Goal: Transaction & Acquisition: Purchase product/service

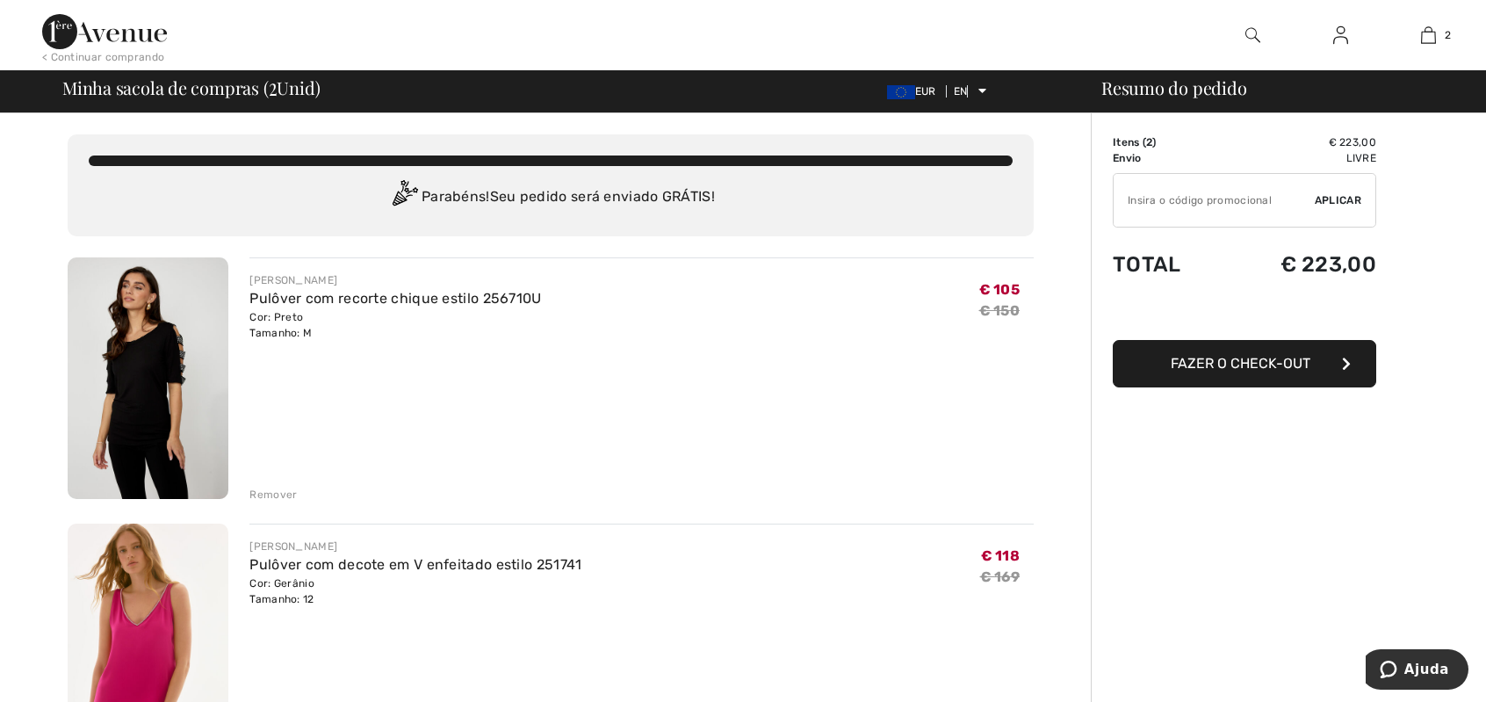
click at [1342, 34] on img at bounding box center [1340, 35] width 15 height 21
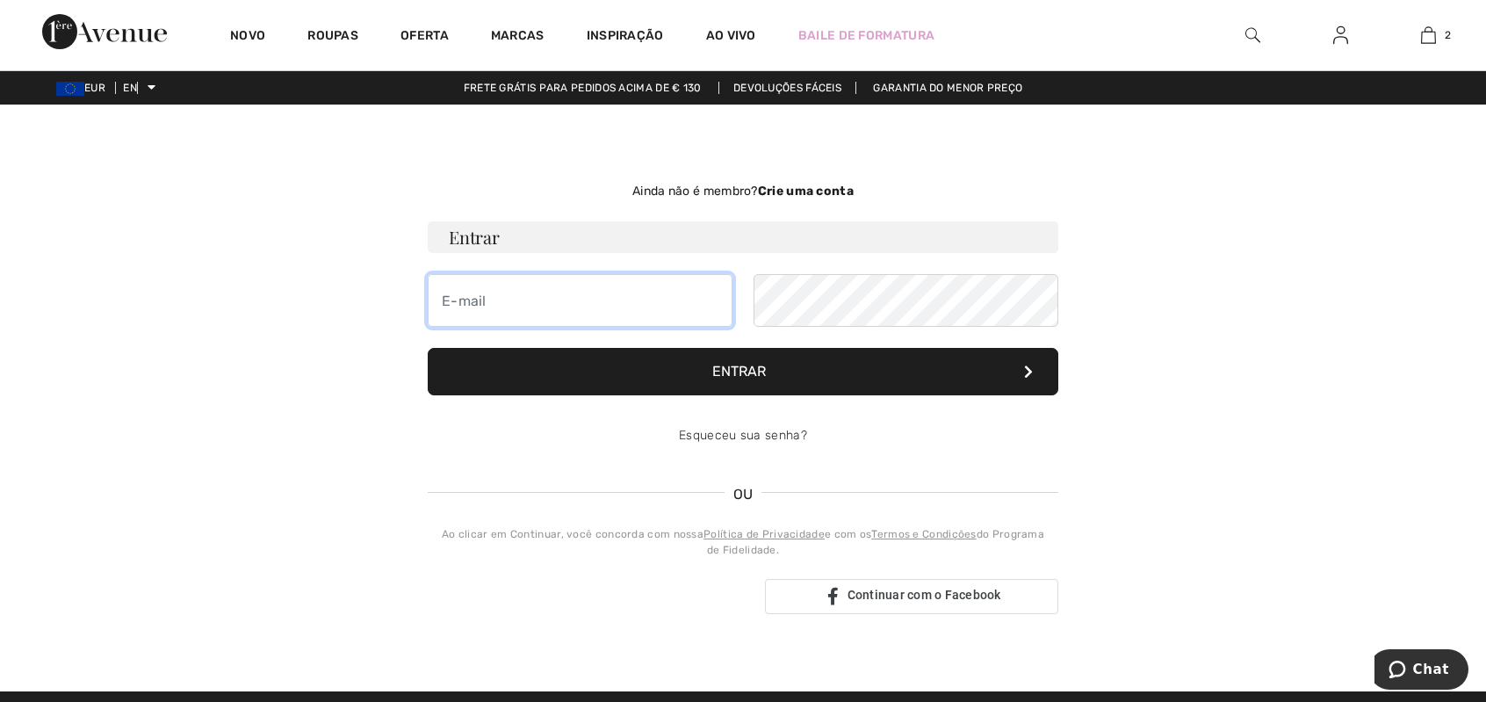
click at [443, 304] on input "email" at bounding box center [580, 300] width 305 height 53
type input "ines.knudsen@knudsen.pt"
click at [744, 366] on font "Entrar" at bounding box center [739, 371] width 54 height 17
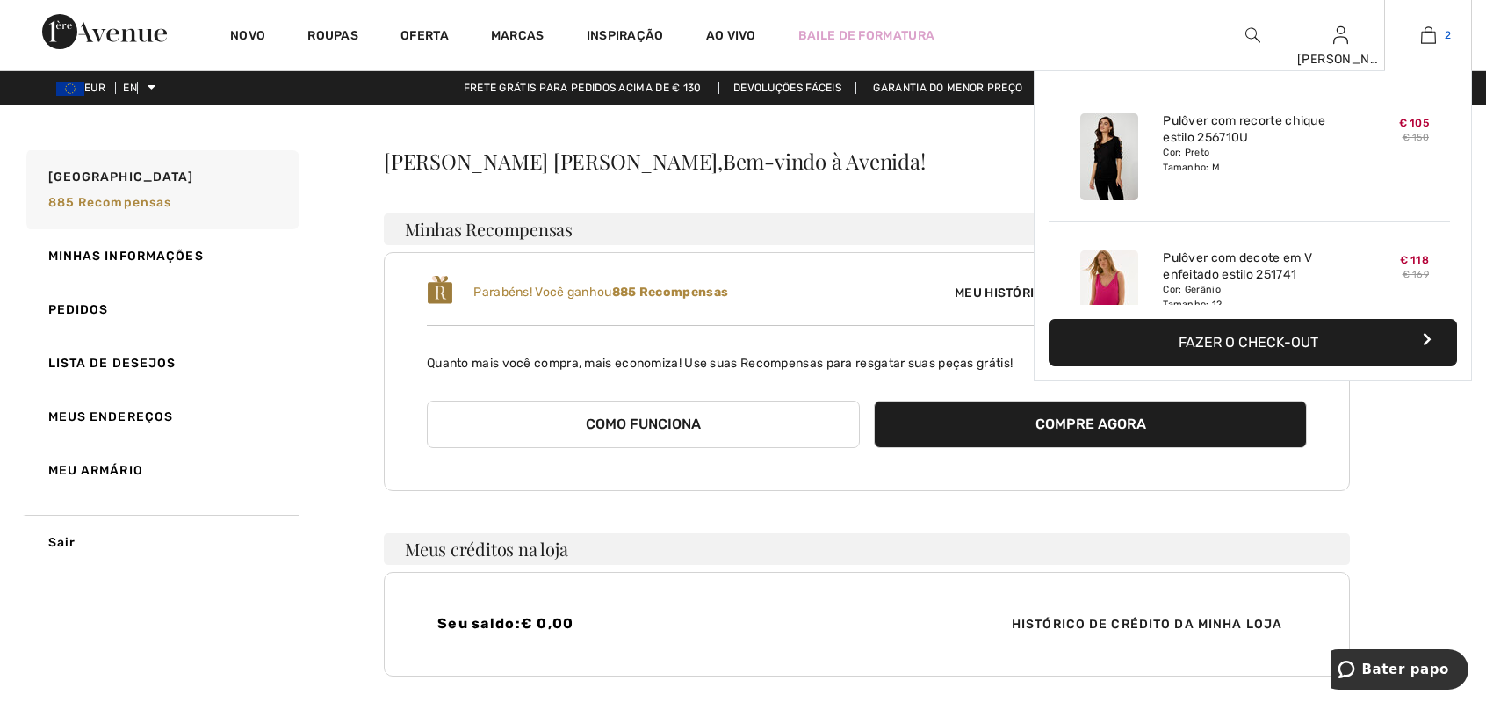
click at [1425, 29] on img at bounding box center [1428, 35] width 15 height 21
click at [1251, 336] on font "Fazer o check-out" at bounding box center [1249, 342] width 140 height 17
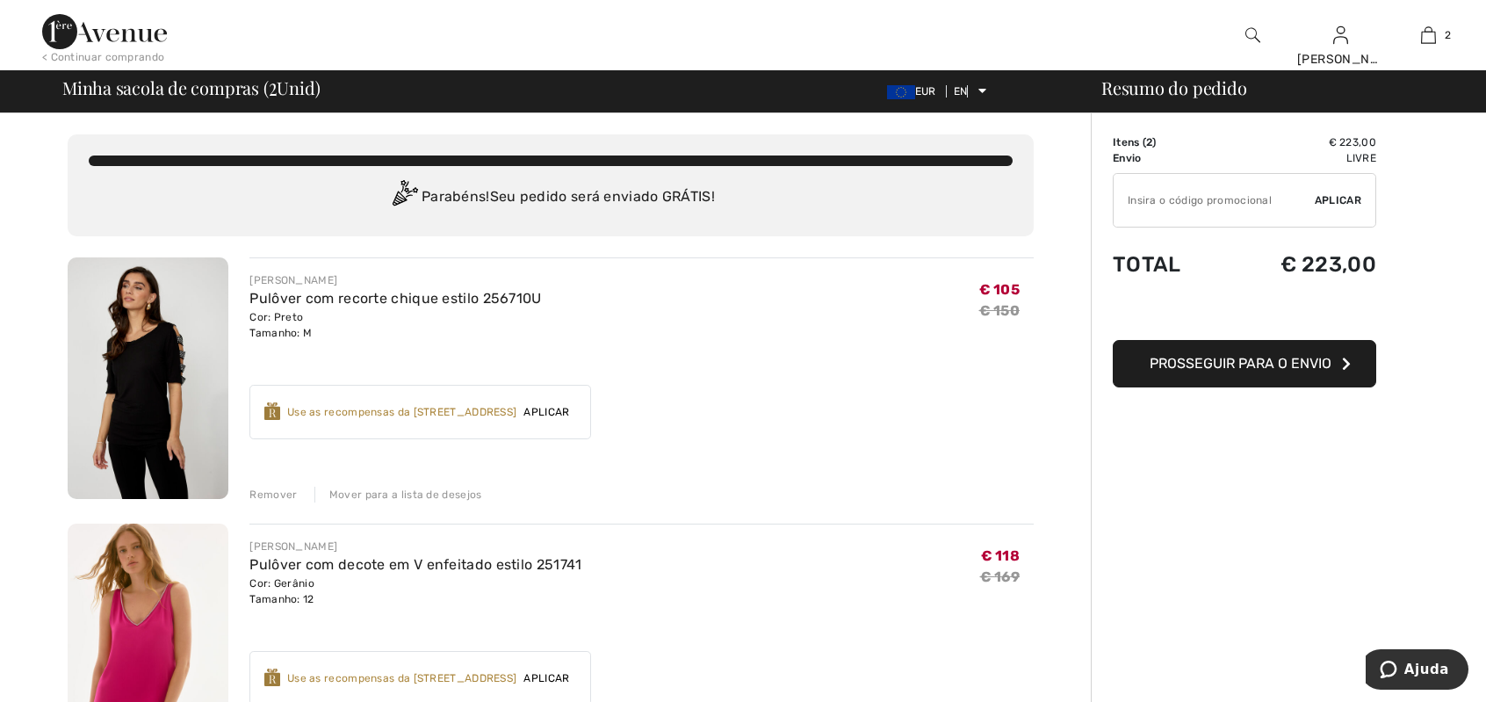
click at [523, 407] on font "Aplicar" at bounding box center [546, 412] width 46 height 12
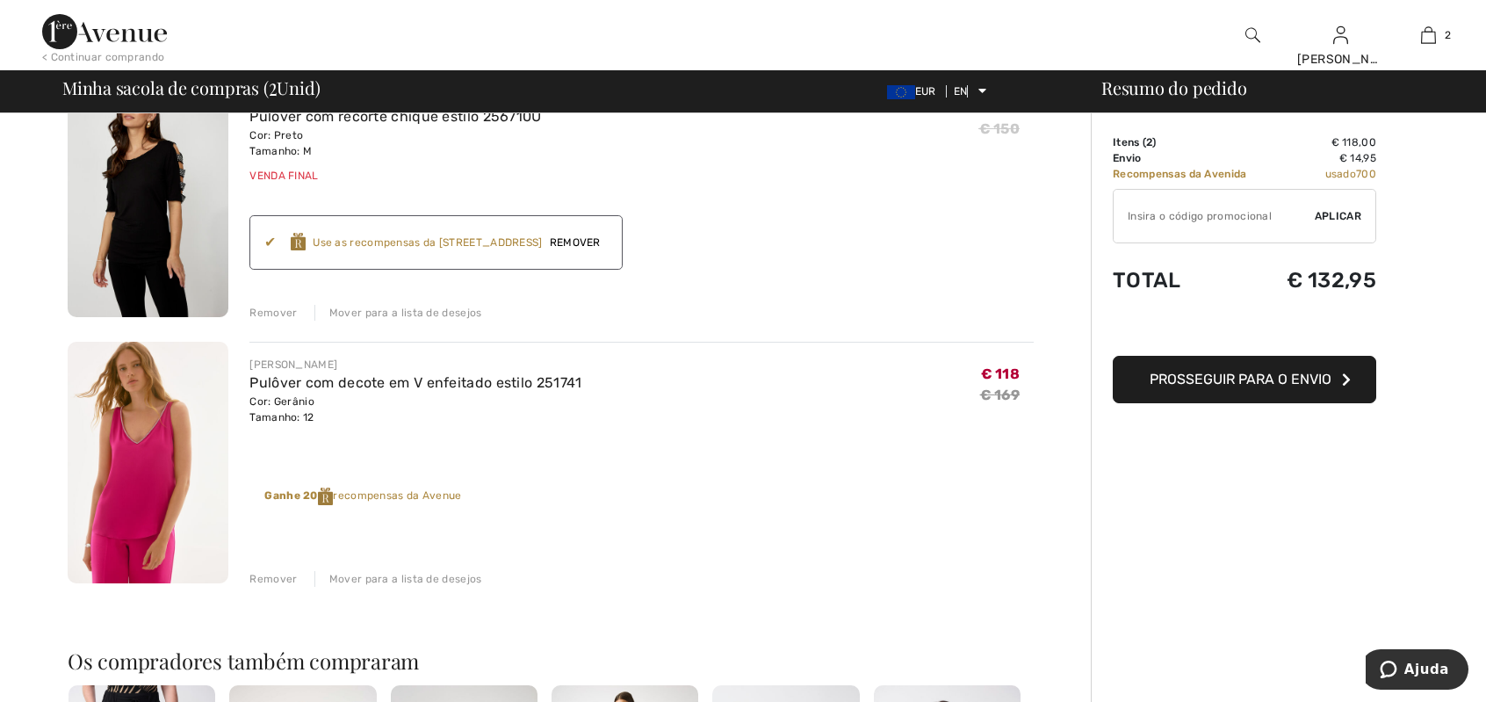
scroll to position [240, 0]
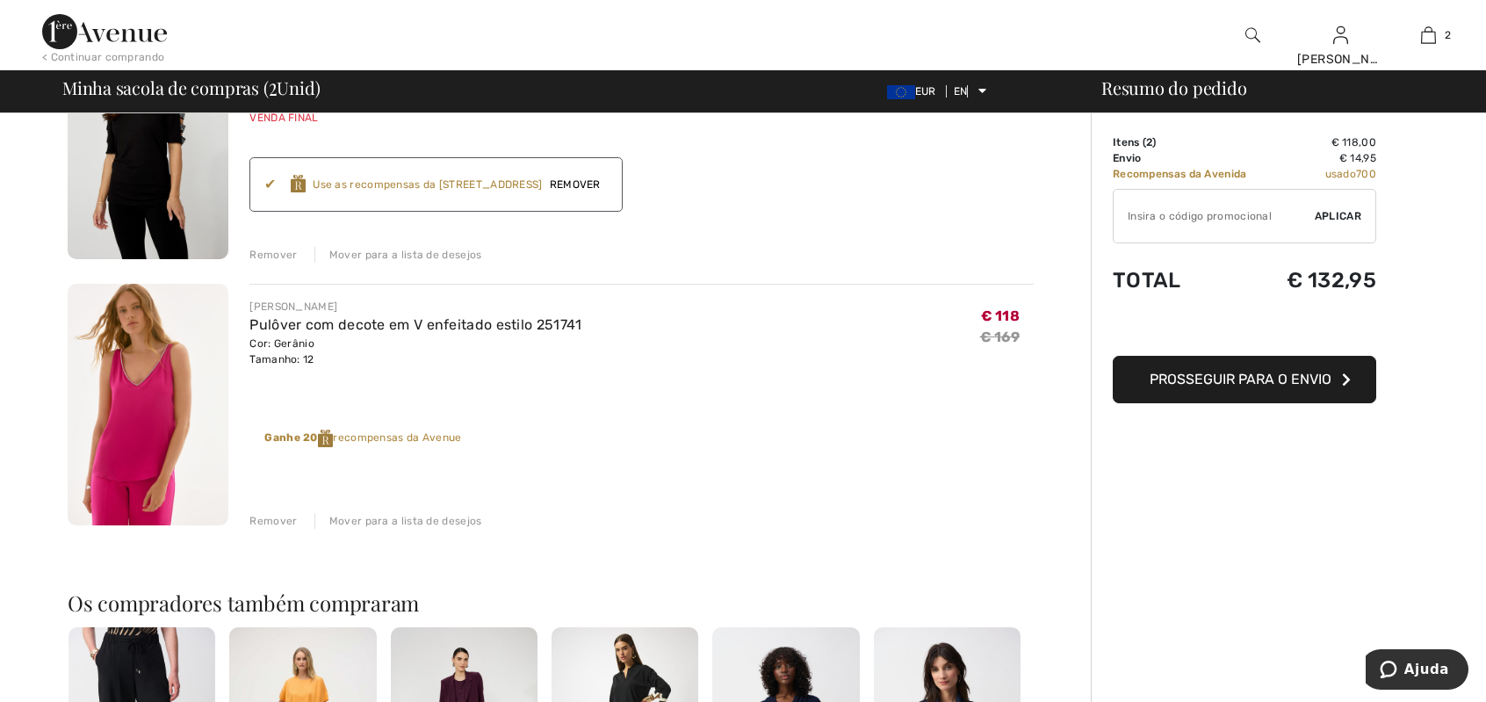
click at [422, 436] on font "recompensas da Avenue" at bounding box center [397, 437] width 128 height 12
click at [323, 440] on img at bounding box center [326, 438] width 16 height 18
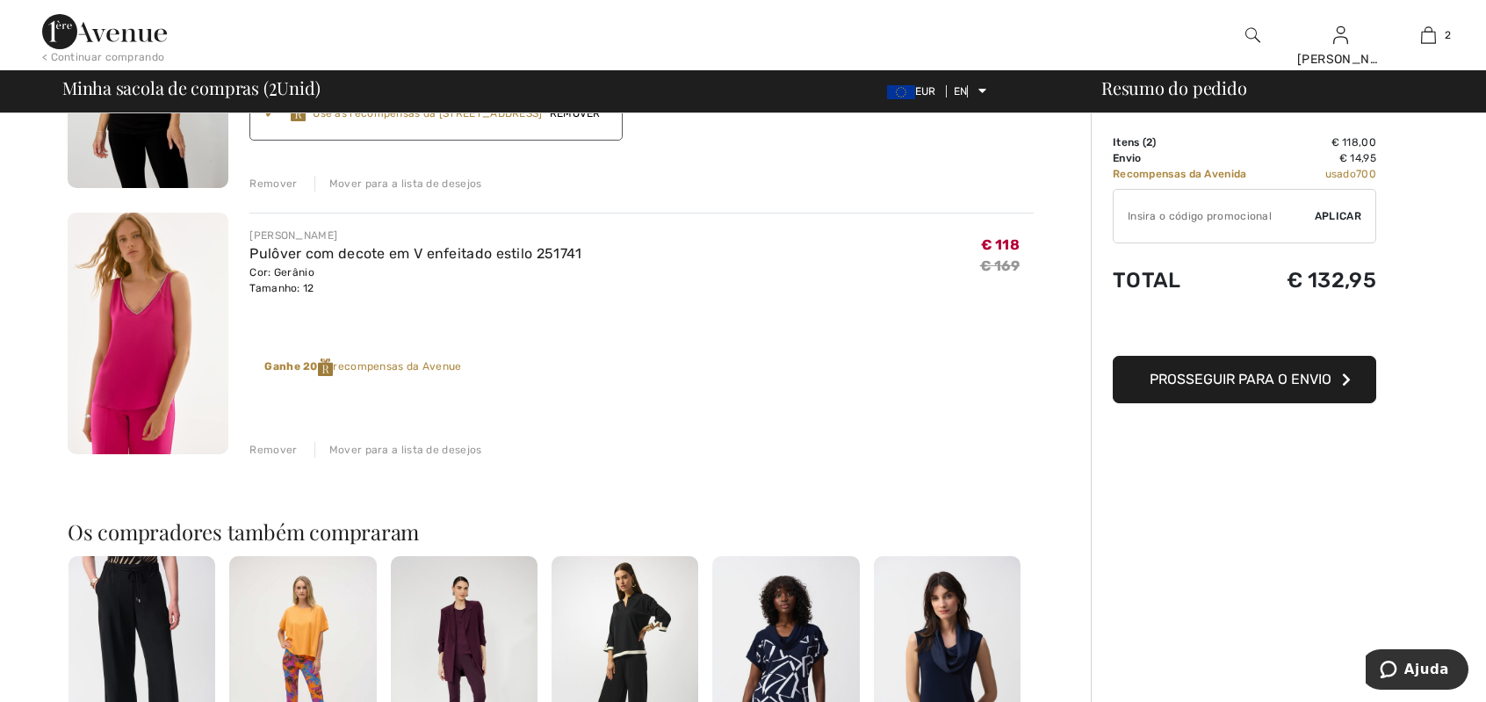
scroll to position [328, 0]
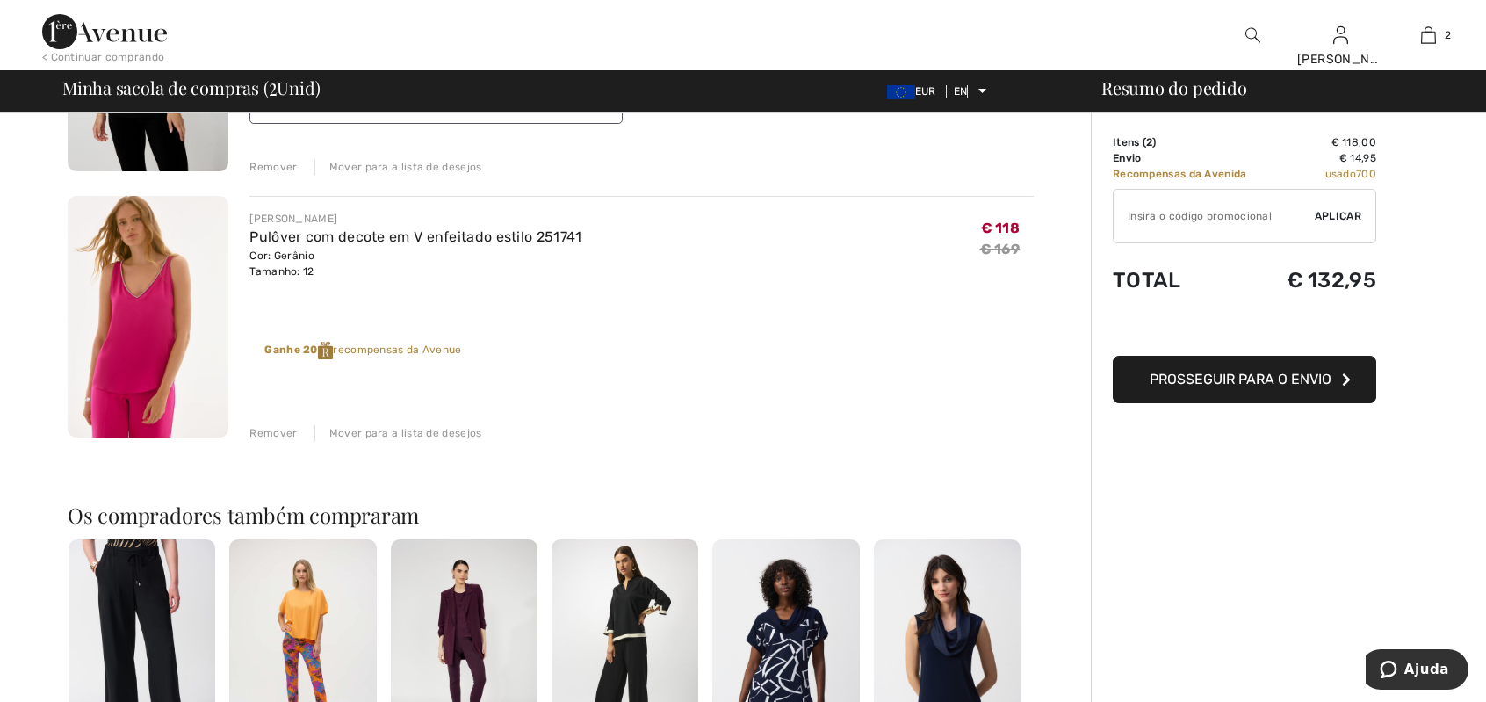
click at [1171, 219] on input "TEXT" at bounding box center [1214, 216] width 201 height 53
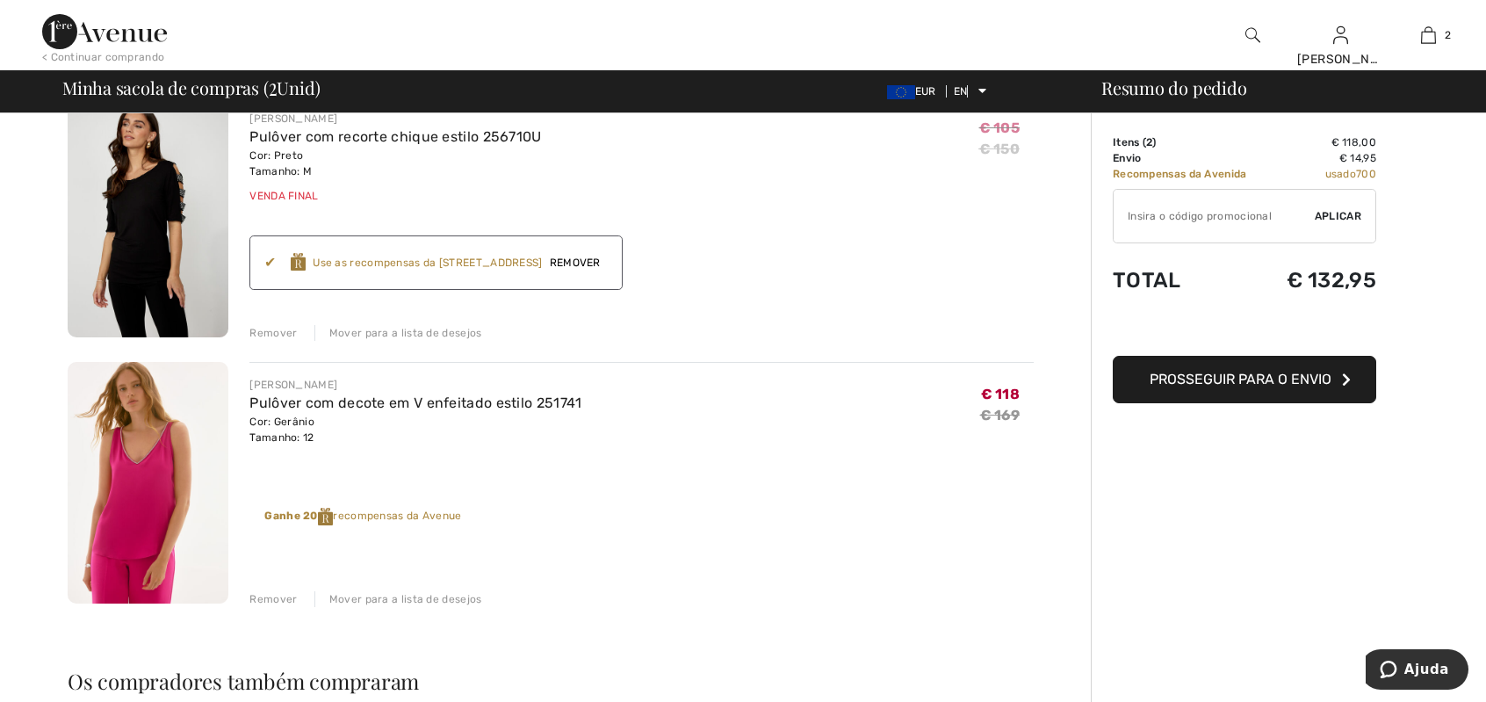
scroll to position [90, 0]
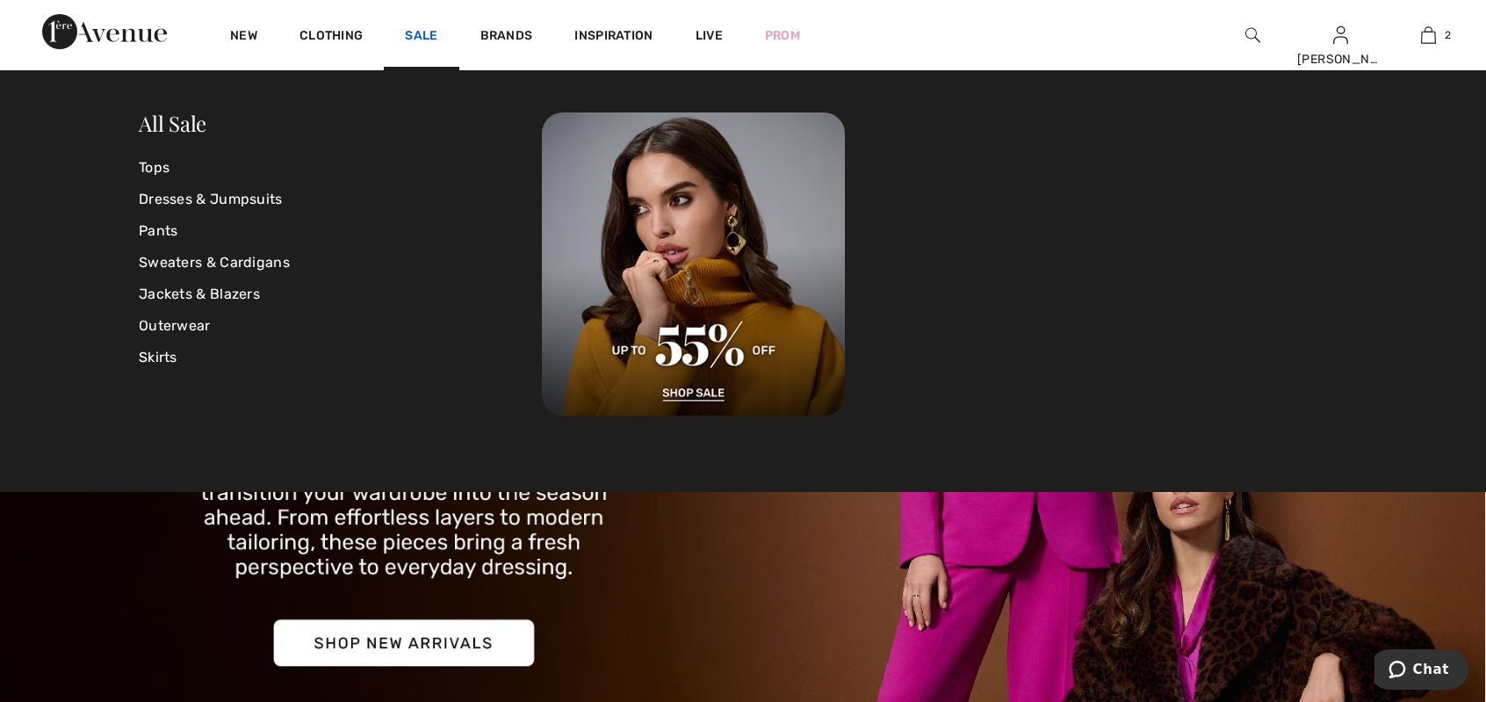
click at [424, 33] on link "Sale" at bounding box center [421, 37] width 32 height 18
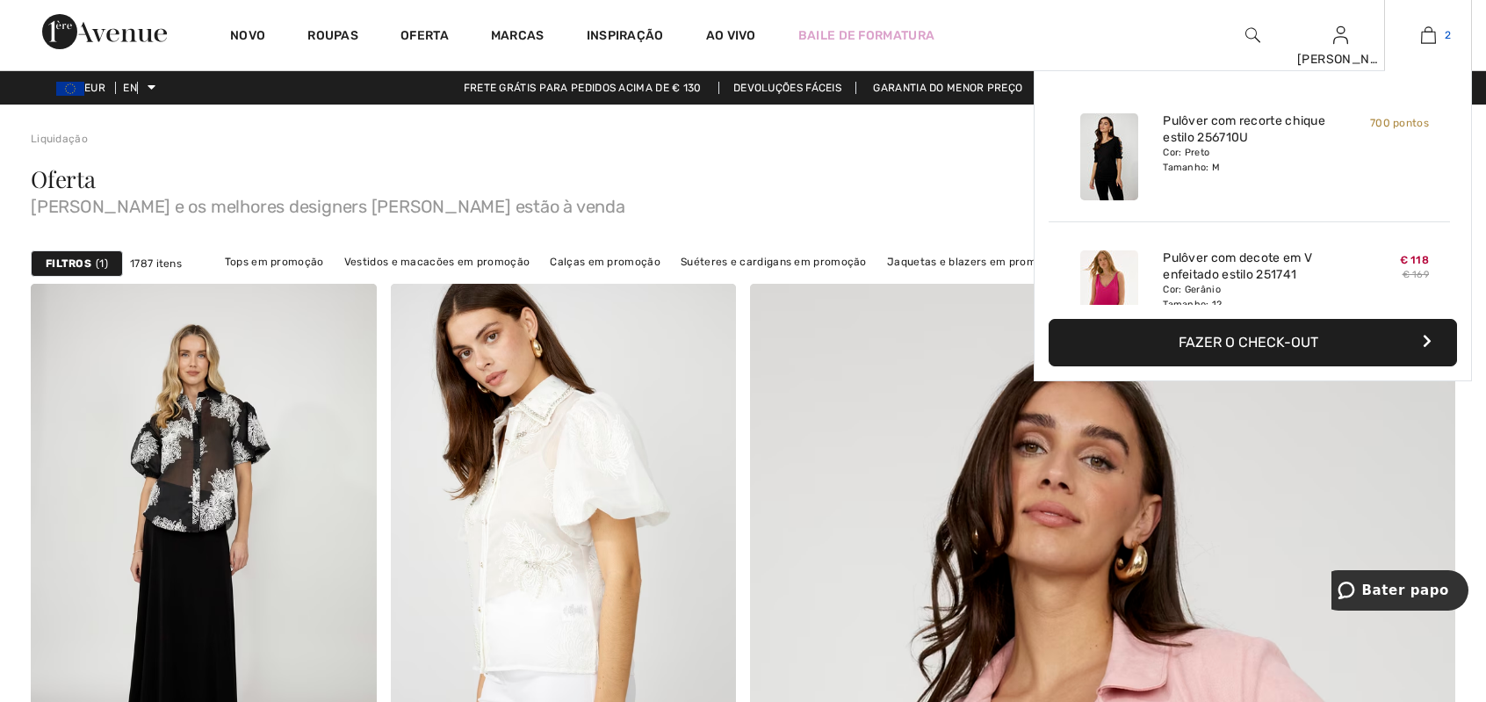
click at [1428, 32] on img at bounding box center [1428, 35] width 15 height 21
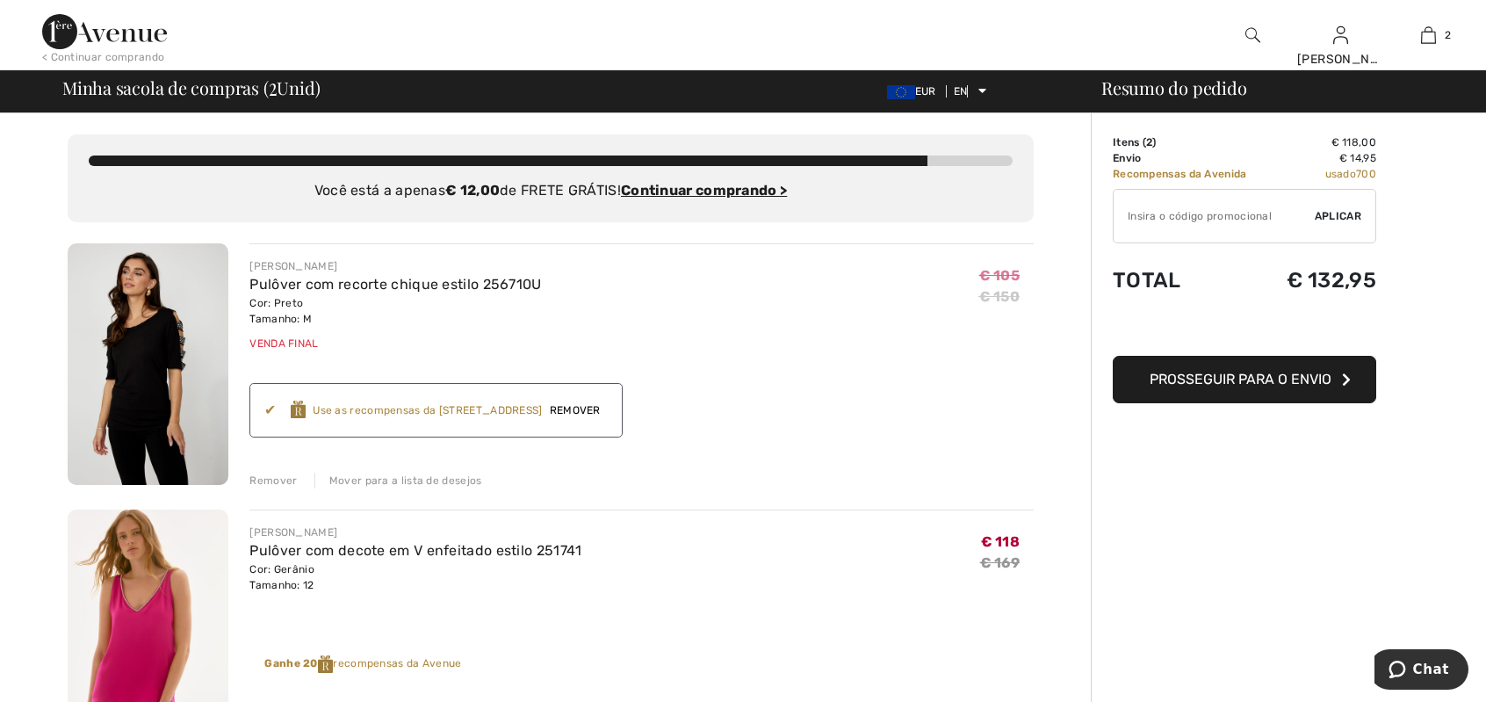
click at [1276, 377] on font "Prosseguir para o envio" at bounding box center [1241, 379] width 182 height 17
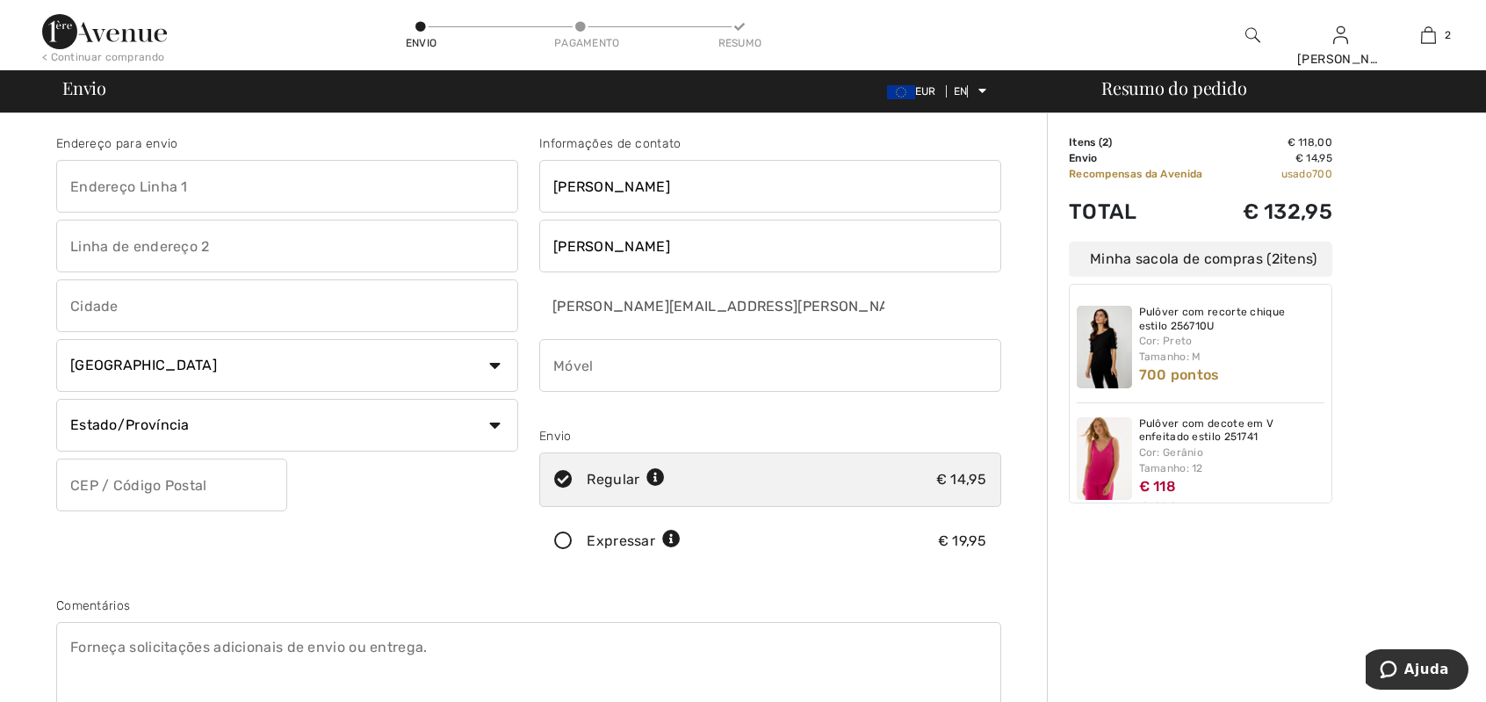
click at [571, 369] on input "phone" at bounding box center [770, 365] width 462 height 53
type input "918706409"
type input "Rua Quinta da Fonte Nova"
type input "3"
type input "Caxias"
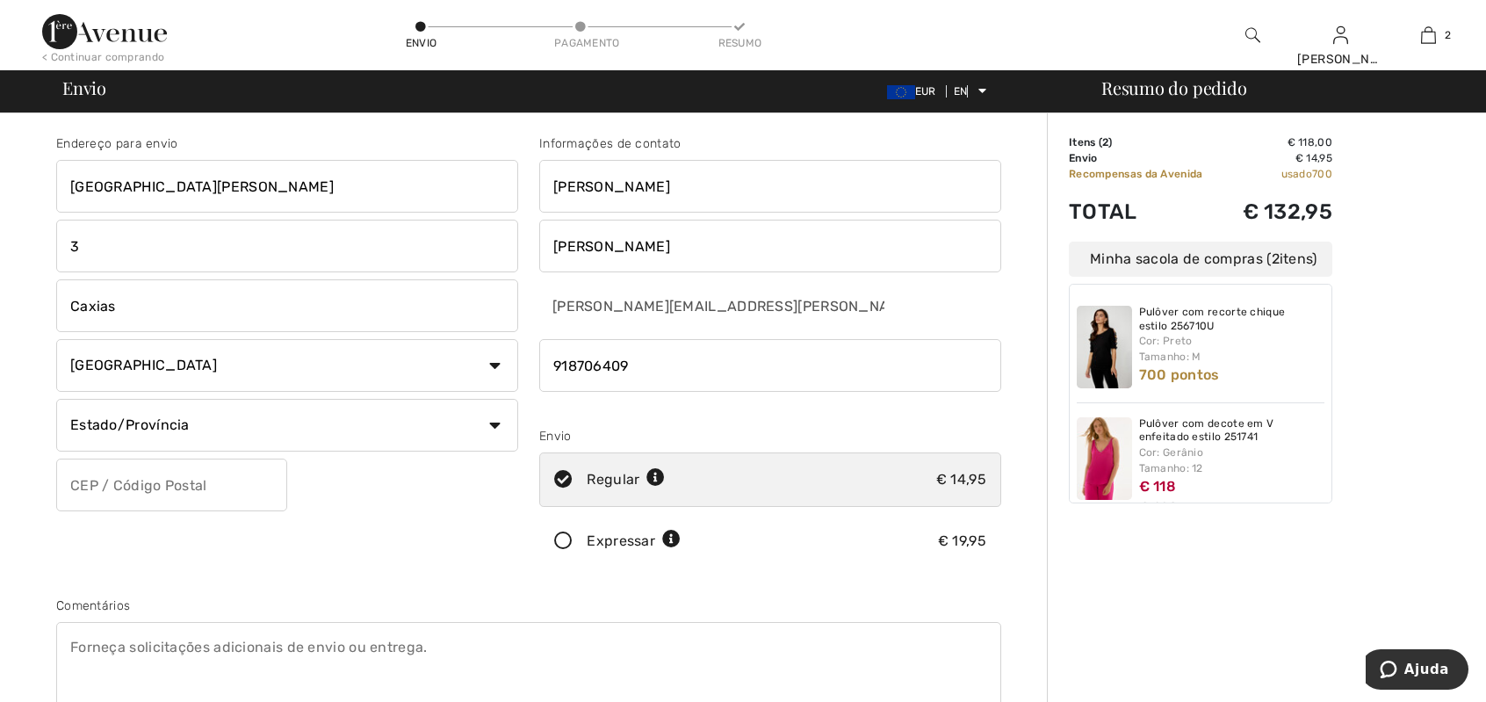
select select "PT"
type input "2760186"
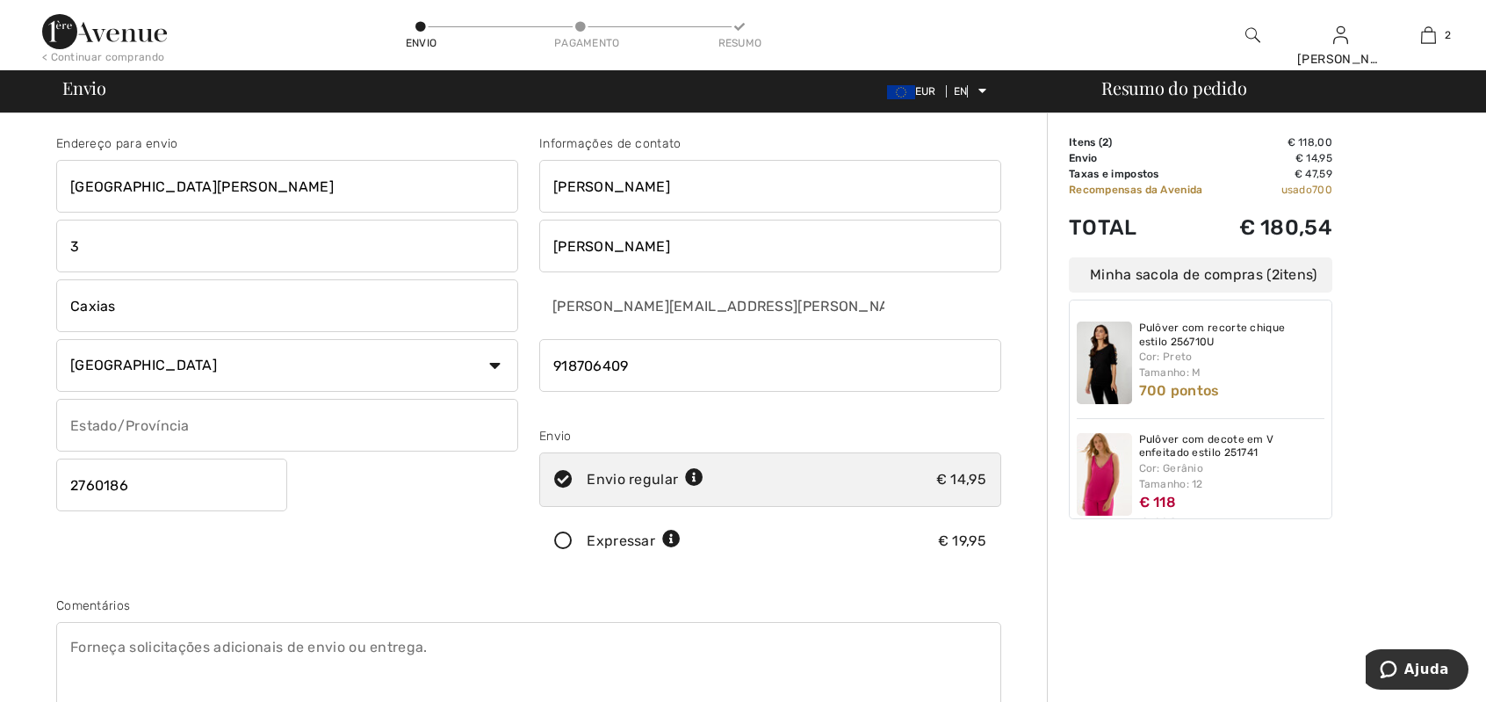
click at [270, 186] on input "Rua Quinta da Fonte Nova" at bounding box center [287, 186] width 462 height 53
type input "Rua Quinta da Fonte Nova N°3 4°A"
drag, startPoint x: 89, startPoint y: 243, endPoint x: 37, endPoint y: 236, distance: 52.3
click at [37, 236] on div "Endereço para envio Rua Quinta da Fonte Nova N°3 4°A 3 Caxias País Canadá Estad…" at bounding box center [529, 629] width 1036 height 1032
click at [186, 430] on input "text" at bounding box center [287, 425] width 462 height 53
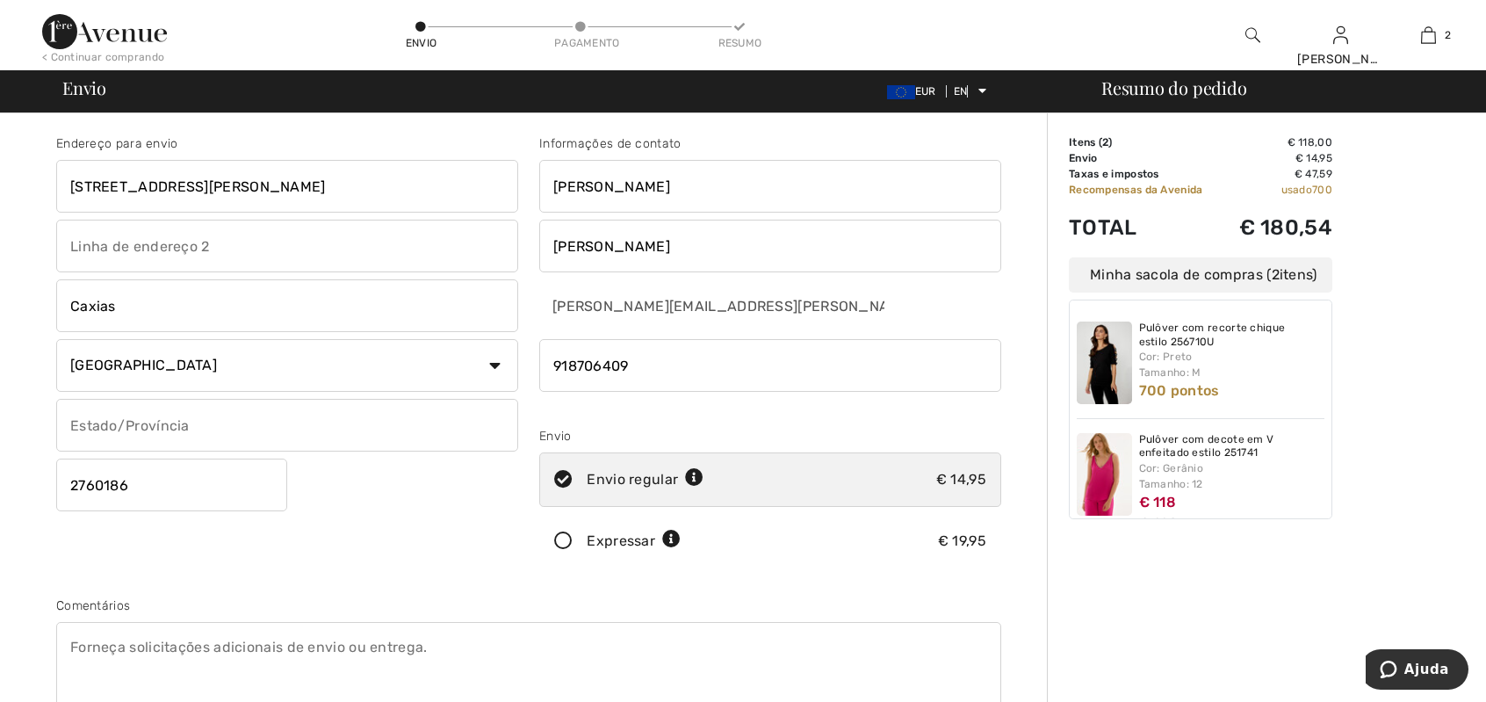
click at [107, 426] on input "text" at bounding box center [287, 425] width 462 height 53
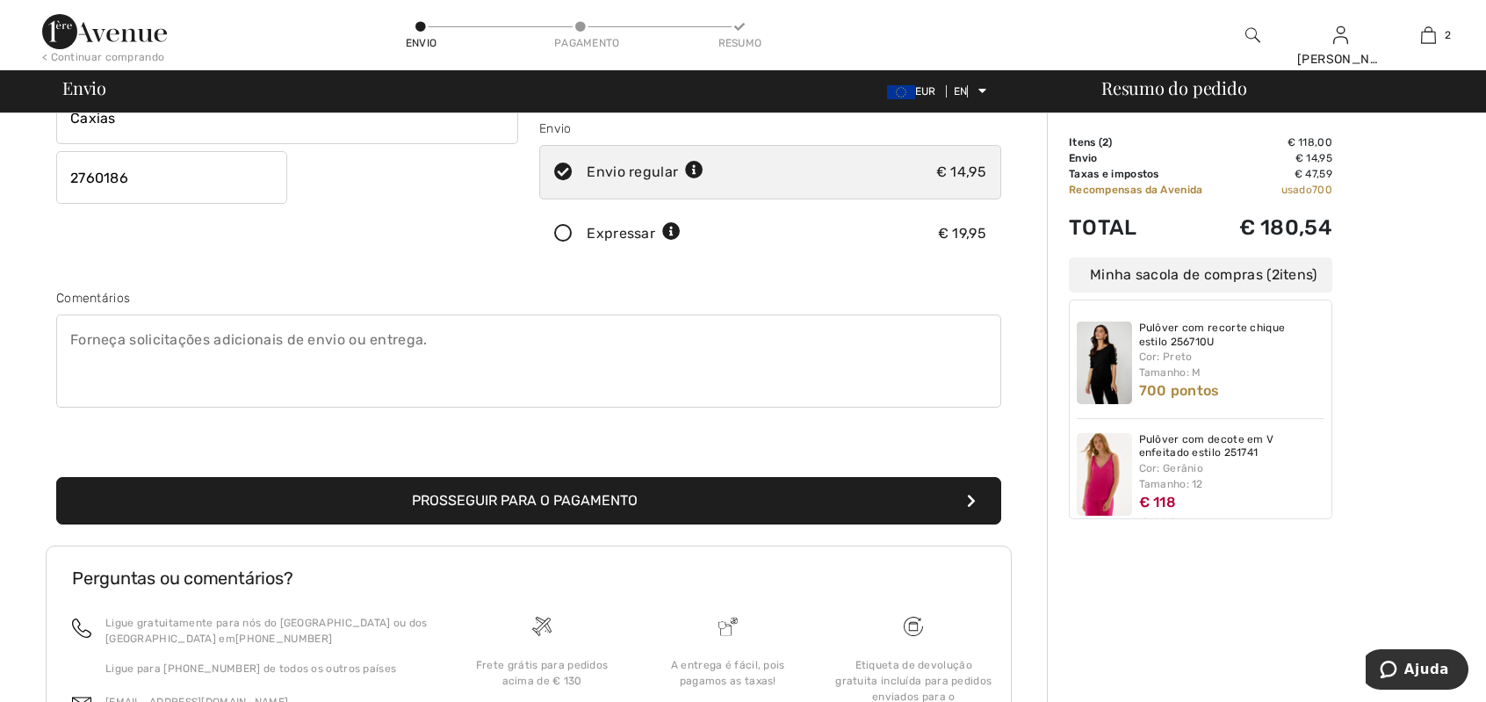
scroll to position [349, 0]
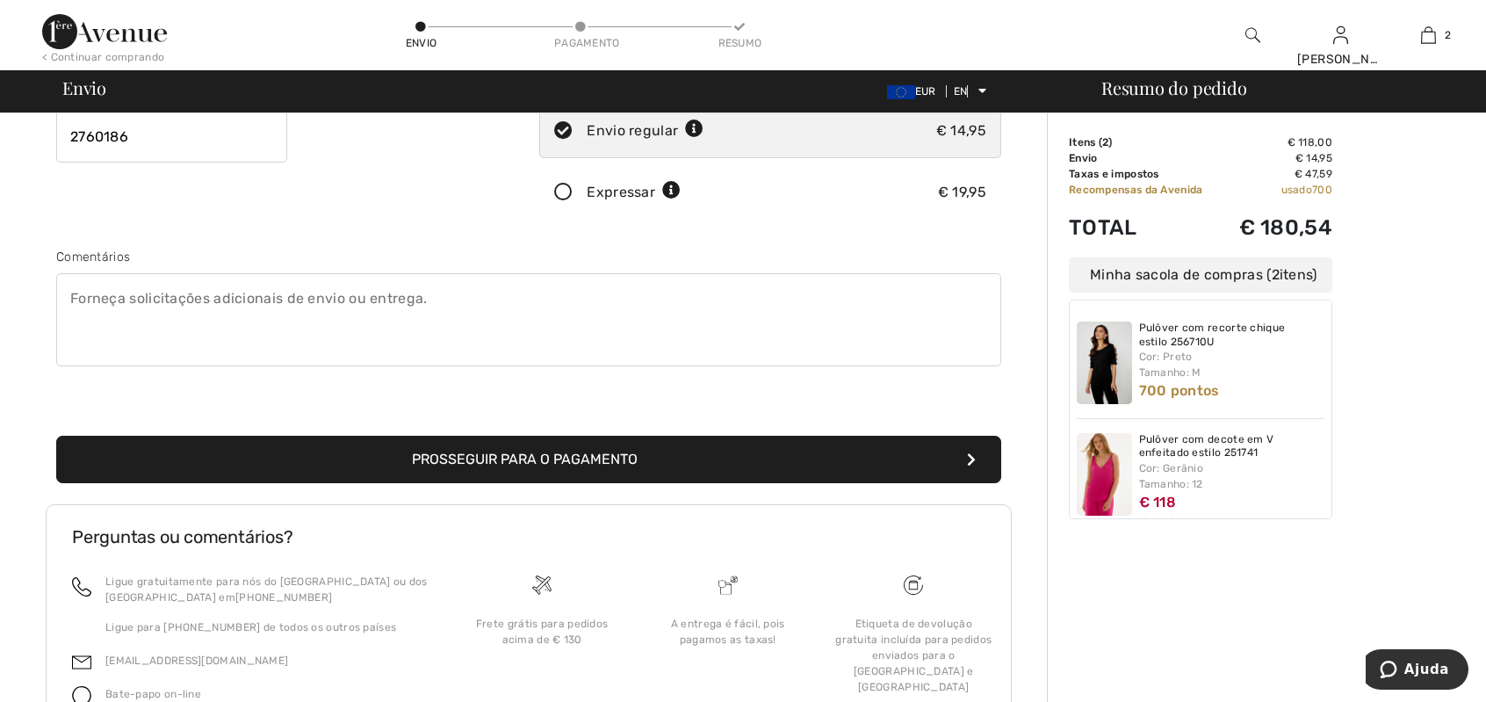
type input "Caxias"
click at [554, 465] on font "Prosseguir para o pagamento" at bounding box center [525, 459] width 226 height 17
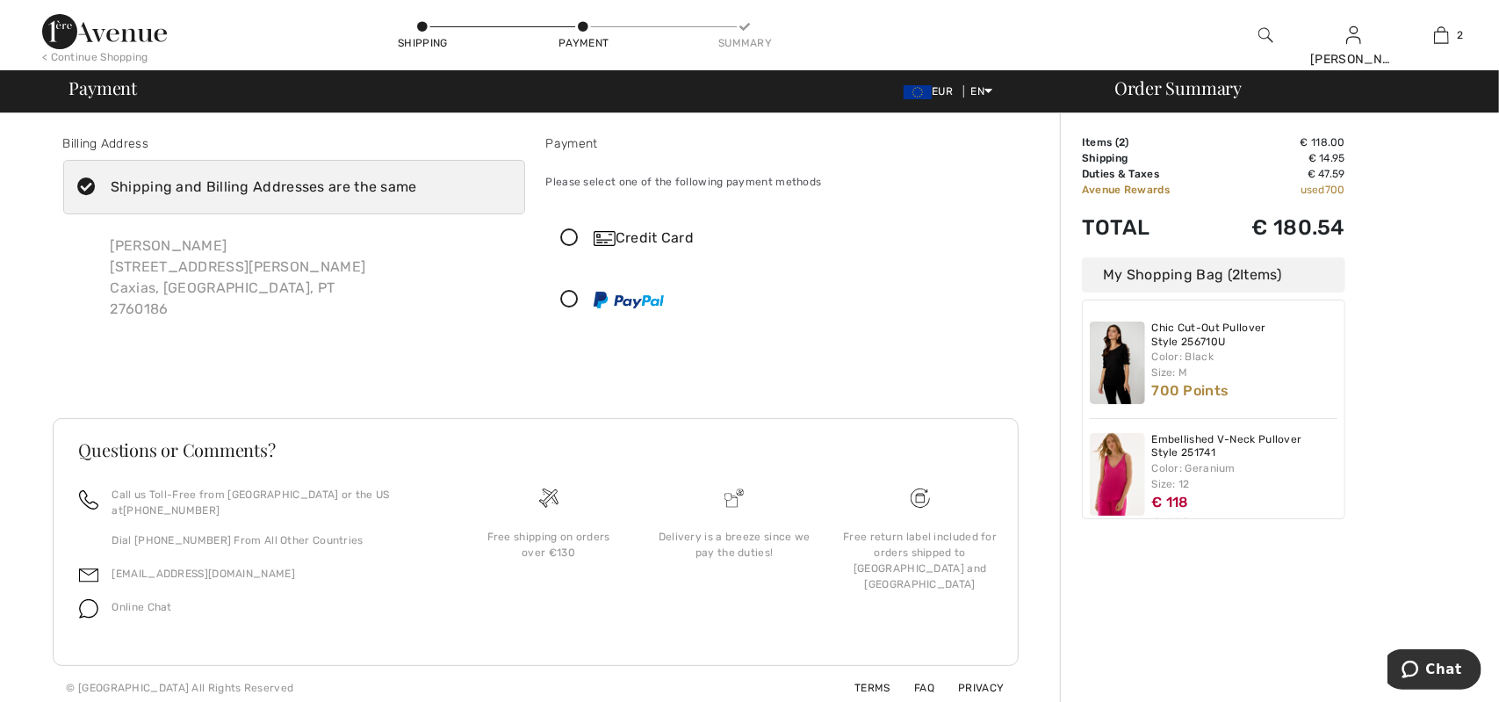
click at [570, 296] on icon at bounding box center [570, 300] width 47 height 18
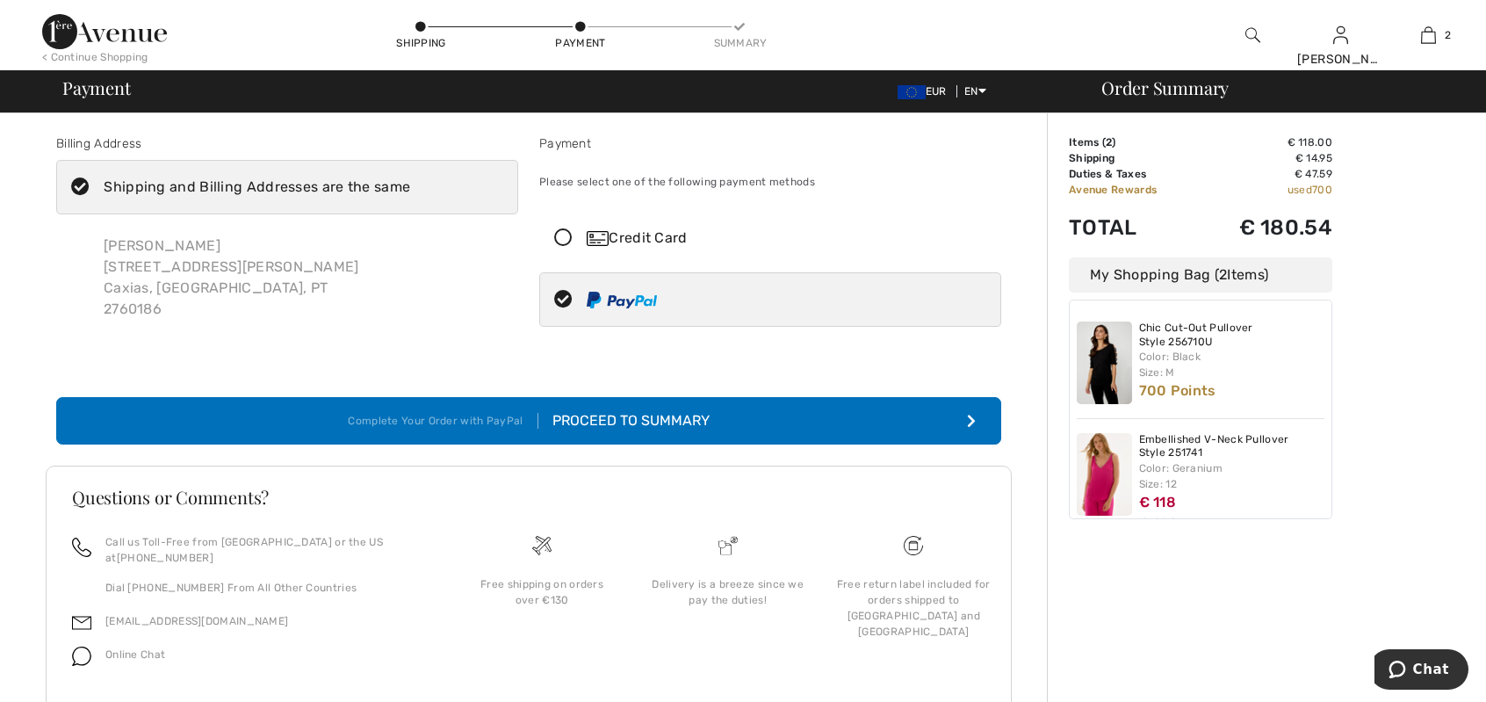
click at [629, 419] on div "Proceed to Summary" at bounding box center [623, 420] width 171 height 21
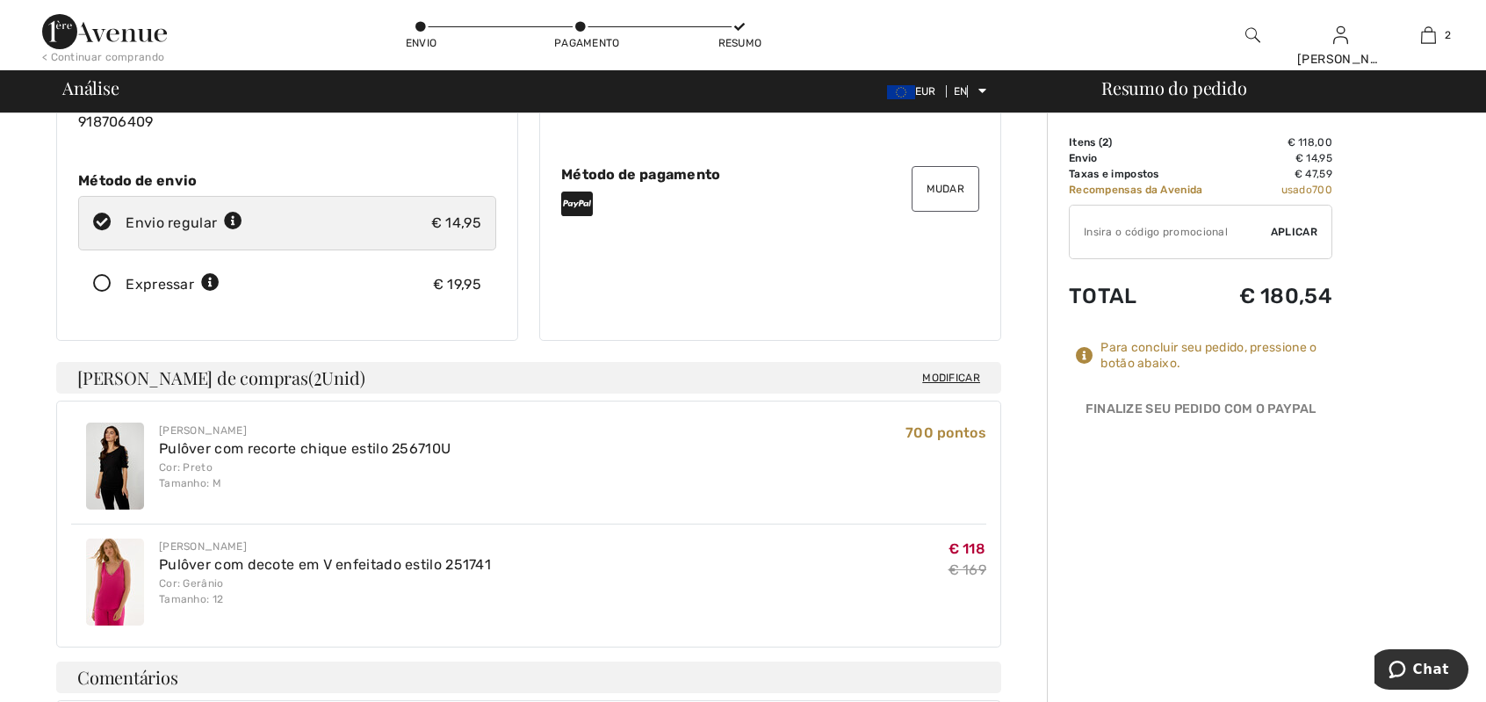
scroll to position [249, 0]
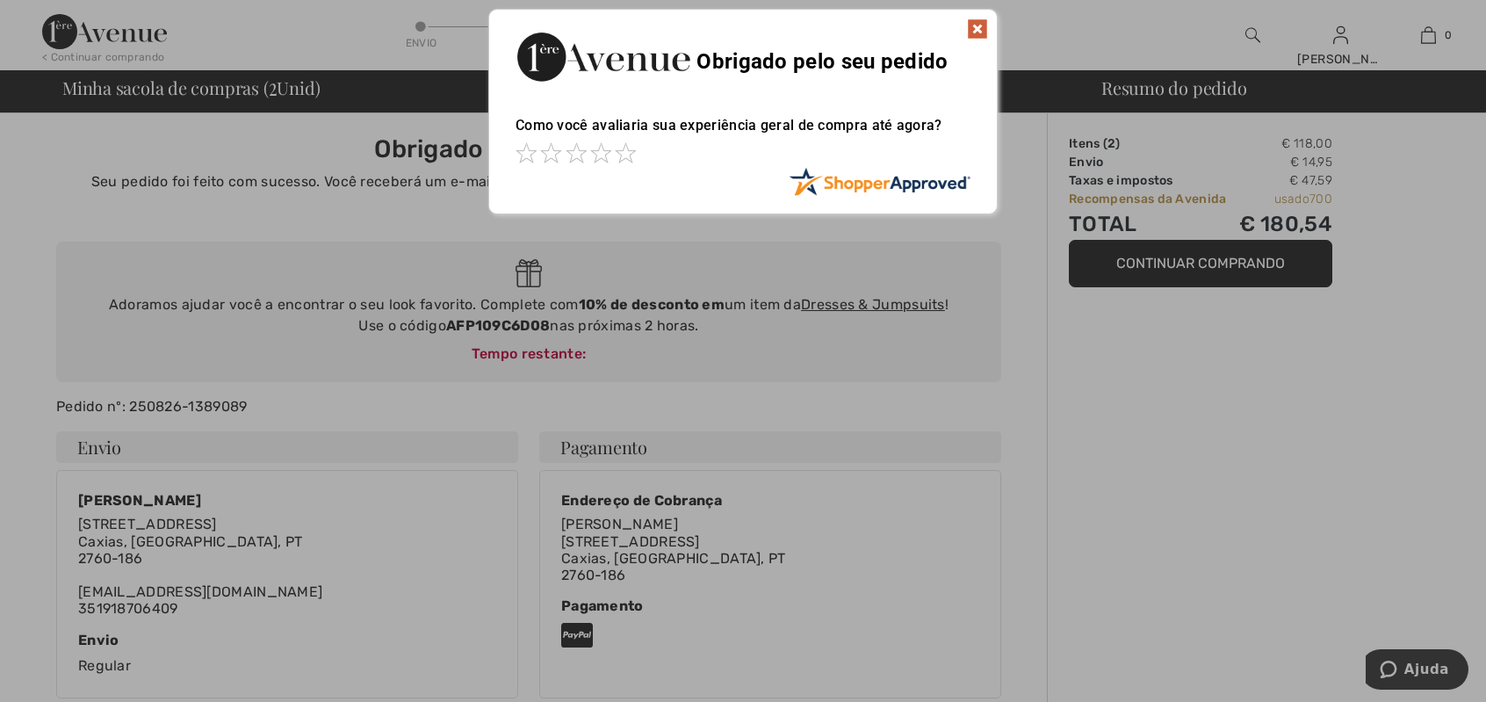
click at [980, 27] on img at bounding box center [977, 28] width 21 height 21
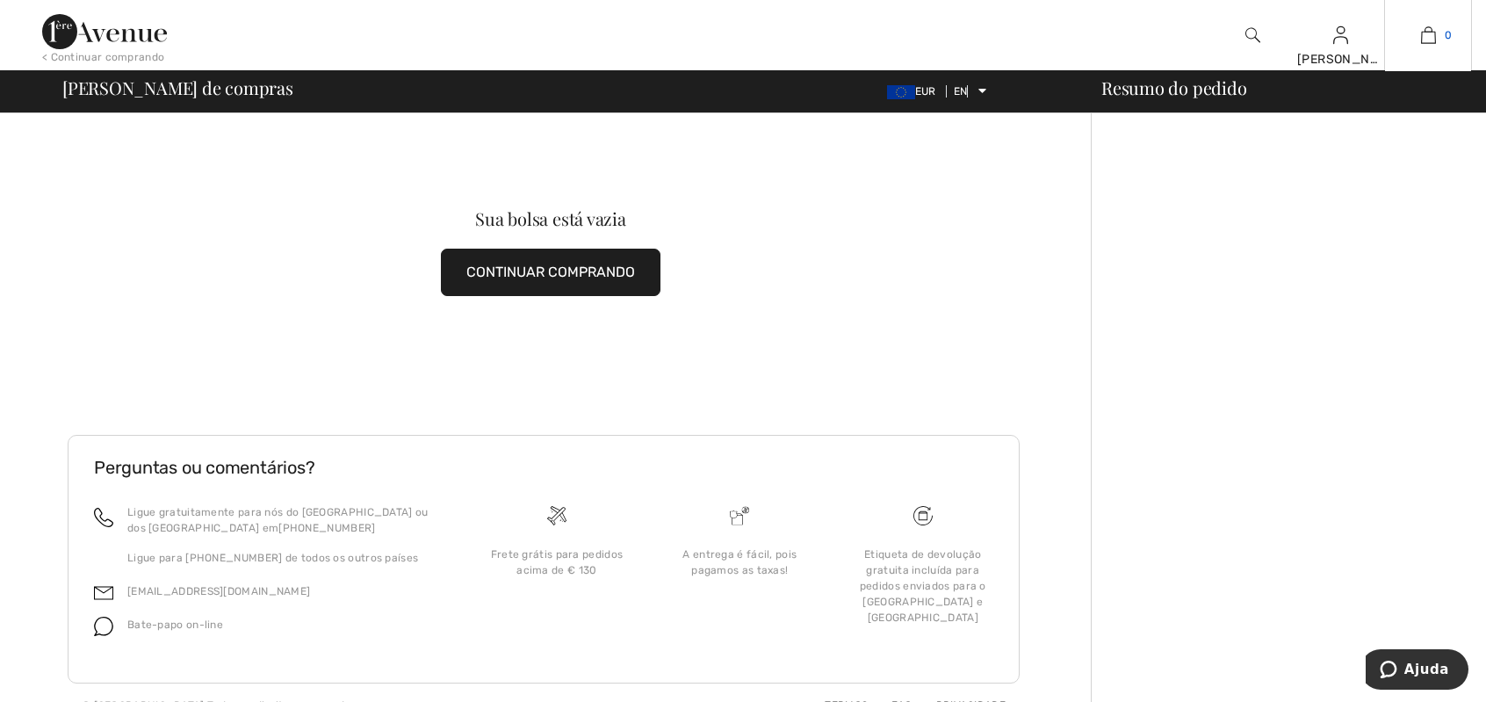
click at [1431, 33] on img at bounding box center [1428, 35] width 15 height 21
